Goal: Share content: Share content

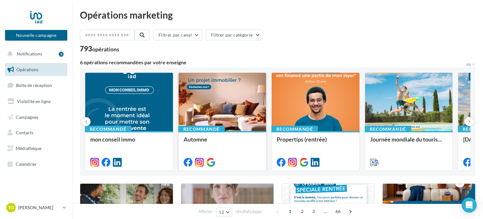
click at [243, 92] on div at bounding box center [223, 102] width 88 height 59
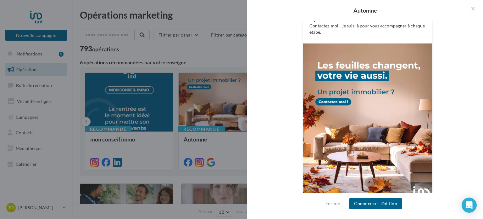
scroll to position [210, 0]
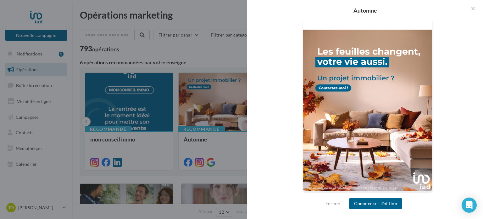
click at [241, 152] on div at bounding box center [241, 109] width 483 height 219
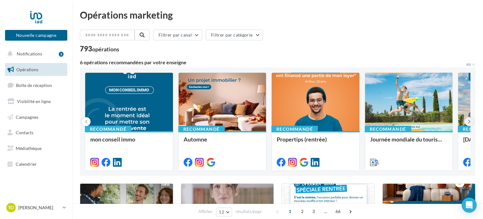
click at [467, 122] on button at bounding box center [469, 121] width 9 height 9
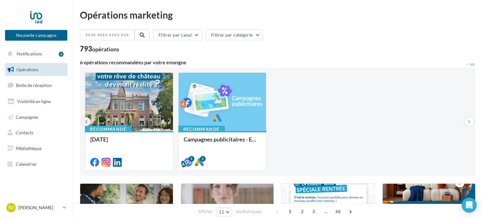
click at [89, 122] on button at bounding box center [86, 121] width 9 height 9
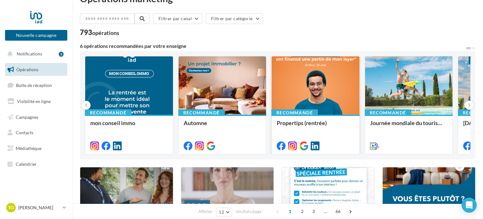
scroll to position [0, 0]
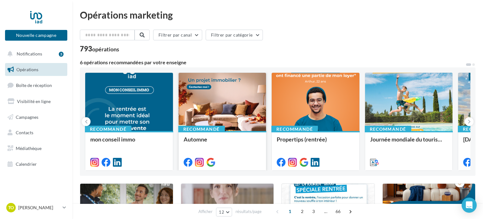
click at [228, 100] on div at bounding box center [223, 102] width 88 height 59
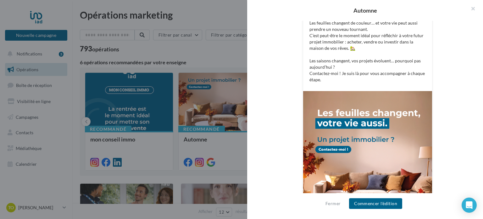
scroll to position [210, 0]
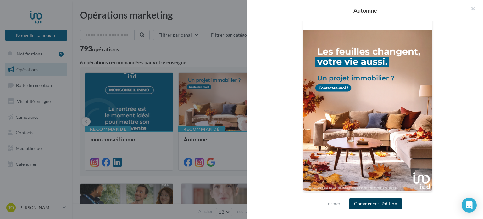
click at [368, 203] on button "Commencer l'édition" at bounding box center [375, 203] width 53 height 11
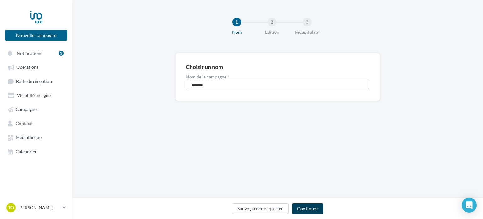
click at [309, 205] on button "Continuer" at bounding box center [307, 208] width 31 height 11
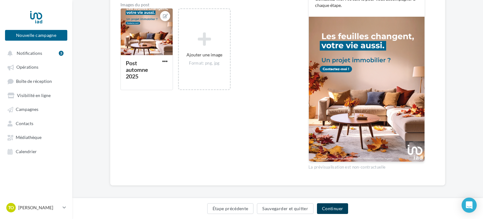
click at [328, 211] on button "Continuer" at bounding box center [332, 208] width 31 height 11
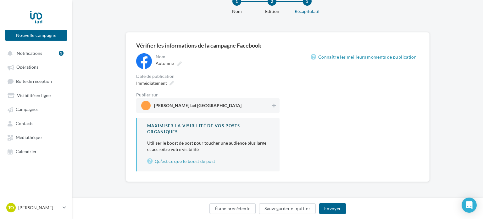
scroll to position [20, 0]
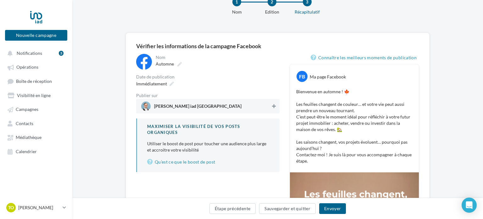
click at [274, 105] on icon at bounding box center [274, 106] width 4 height 4
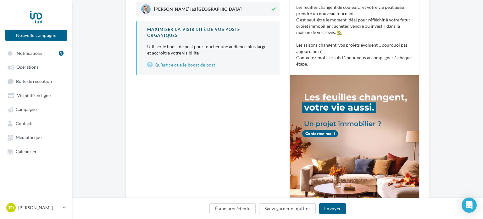
scroll to position [118, 0]
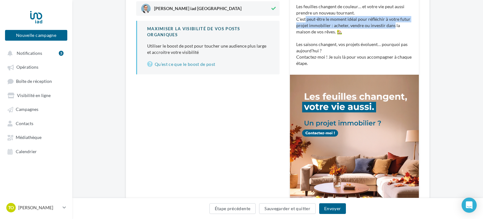
drag, startPoint x: 306, startPoint y: 18, endPoint x: 392, endPoint y: 22, distance: 86.6
click at [392, 22] on p "Bienvenue en automne ! 🍁 Les feuilles changent de couleur… et votre vie peut au…" at bounding box center [354, 29] width 116 height 76
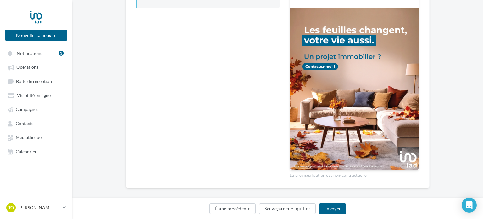
scroll to position [190, 0]
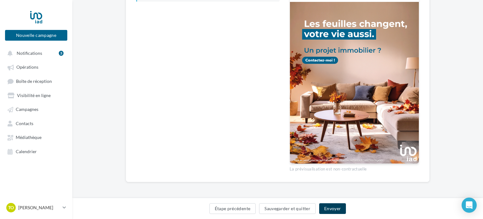
click at [334, 211] on button "Envoyer" at bounding box center [332, 208] width 27 height 11
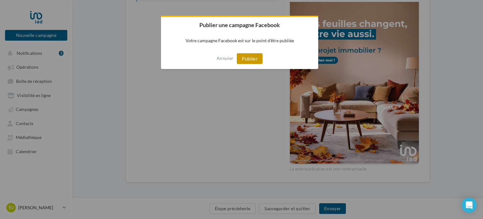
click at [257, 56] on button "Publier" at bounding box center [250, 58] width 26 height 11
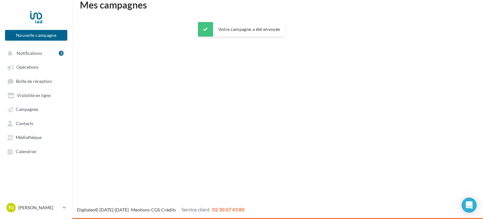
scroll to position [10, 0]
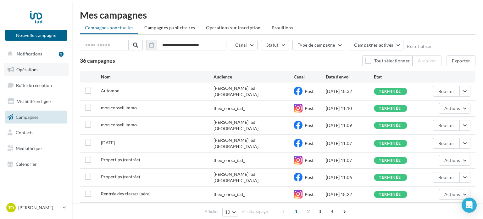
click at [43, 65] on link "Opérations" at bounding box center [36, 69] width 65 height 13
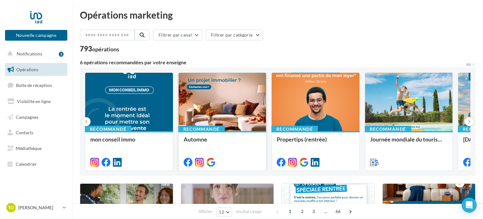
click at [224, 102] on div at bounding box center [223, 102] width 88 height 59
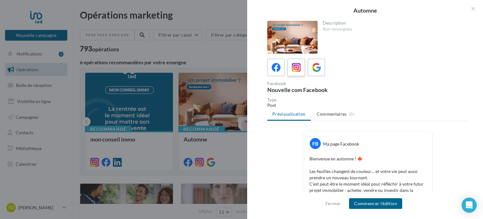
click at [294, 70] on icon at bounding box center [296, 67] width 9 height 9
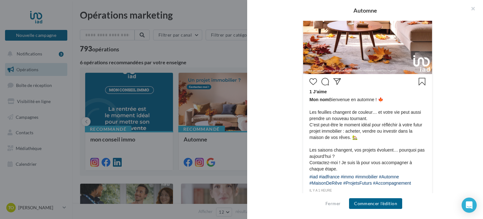
scroll to position [269, 0]
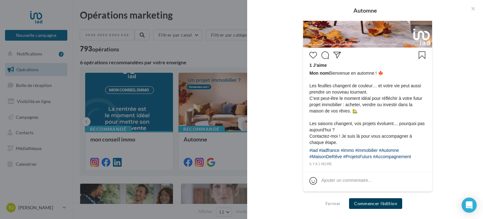
click at [366, 205] on button "Commencer l'édition" at bounding box center [375, 203] width 53 height 11
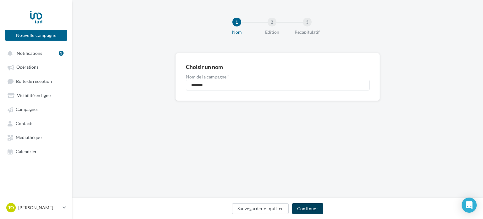
click at [300, 207] on button "Continuer" at bounding box center [307, 208] width 31 height 11
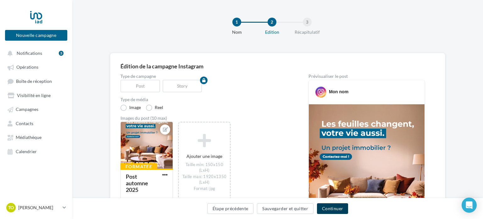
click at [328, 209] on button "Continuer" at bounding box center [332, 208] width 31 height 11
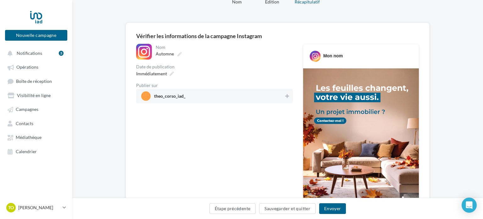
scroll to position [36, 0]
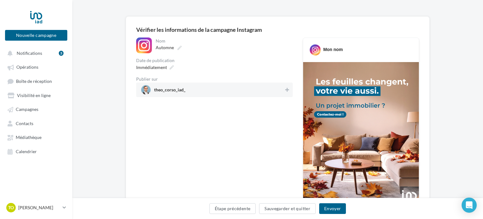
click at [289, 95] on div "theo_corso_iad_" at bounding box center [214, 89] width 157 height 14
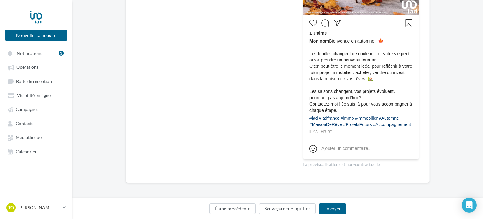
scroll to position [229, 0]
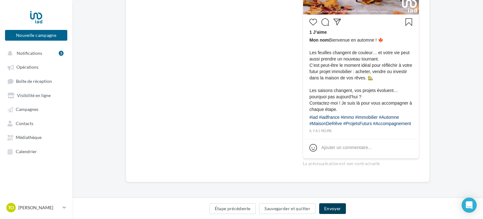
click at [334, 208] on button "Envoyer" at bounding box center [332, 208] width 27 height 11
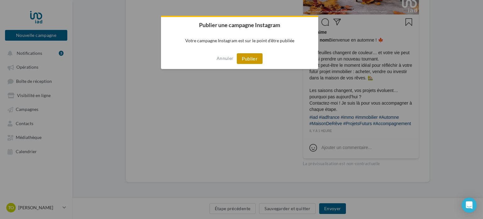
click at [253, 59] on button "Publier" at bounding box center [250, 58] width 26 height 11
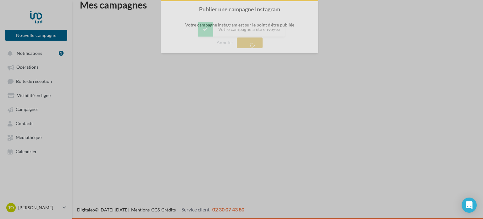
scroll to position [10, 0]
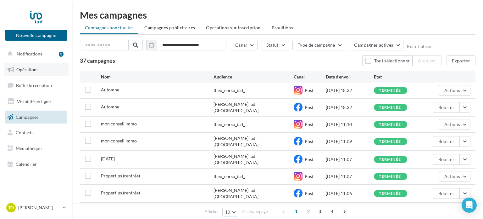
click at [44, 66] on link "Opérations" at bounding box center [36, 69] width 65 height 13
